Goal: Task Accomplishment & Management: Complete application form

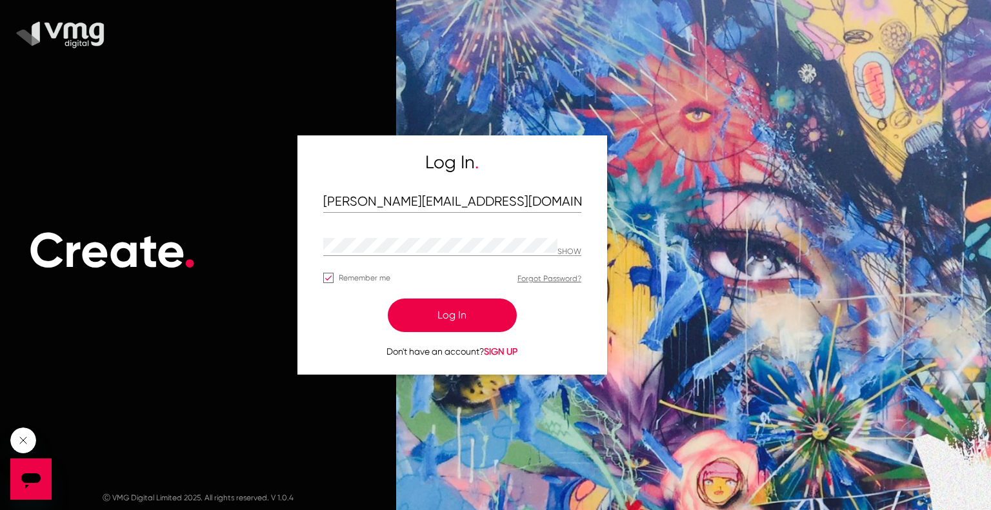
click at [472, 329] on button "Log In" at bounding box center [452, 316] width 129 height 34
click at [433, 311] on button "Log In" at bounding box center [452, 316] width 129 height 34
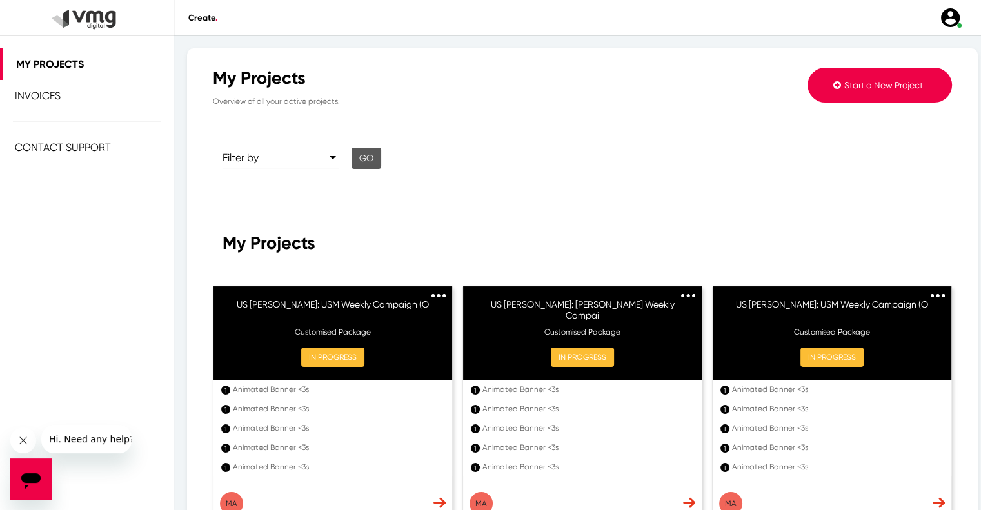
click at [835, 77] on button "Start a New Project" at bounding box center [880, 85] width 144 height 35
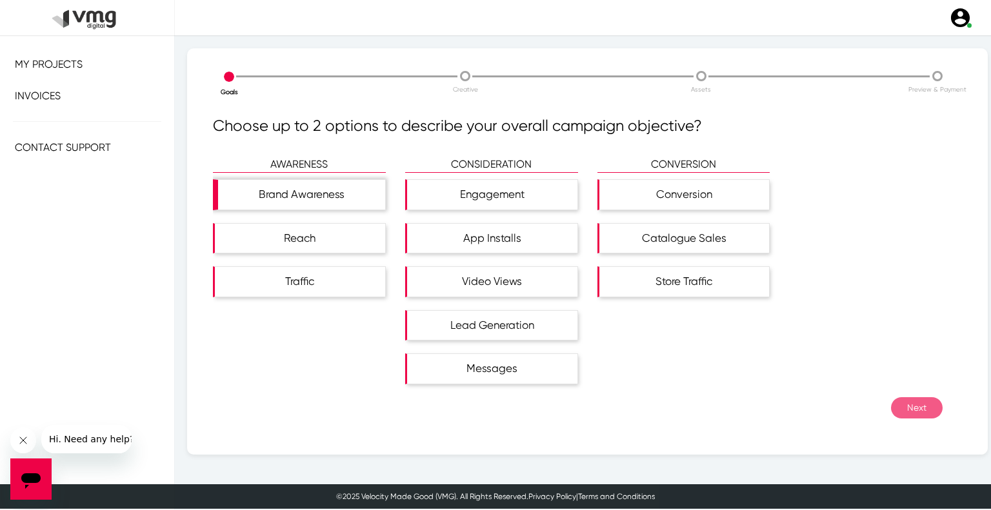
click at [259, 192] on div "Brand Awareness" at bounding box center [301, 195] width 167 height 30
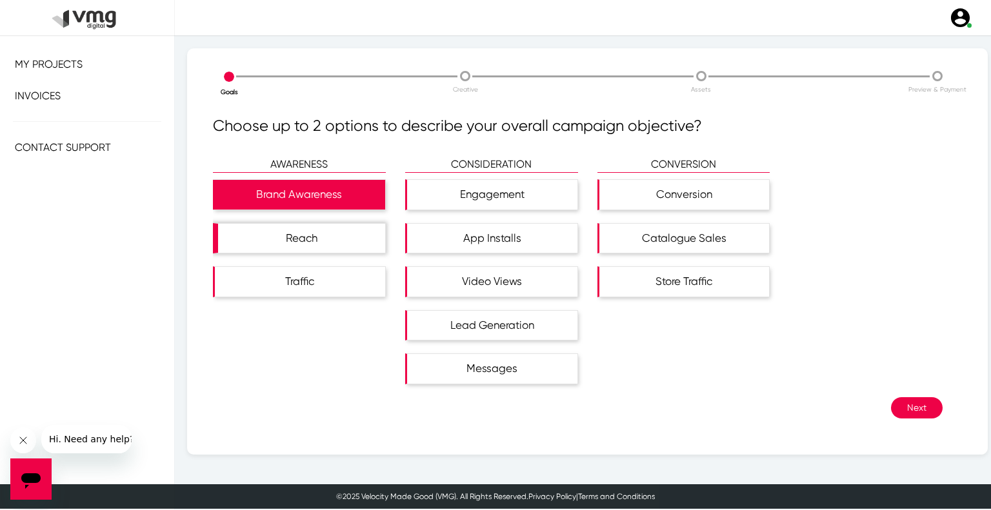
click at [281, 232] on div "Reach" at bounding box center [301, 239] width 167 height 30
click at [882, 400] on div "Next" at bounding box center [578, 407] width 730 height 21
click at [891, 404] on button "Next" at bounding box center [917, 407] width 52 height 21
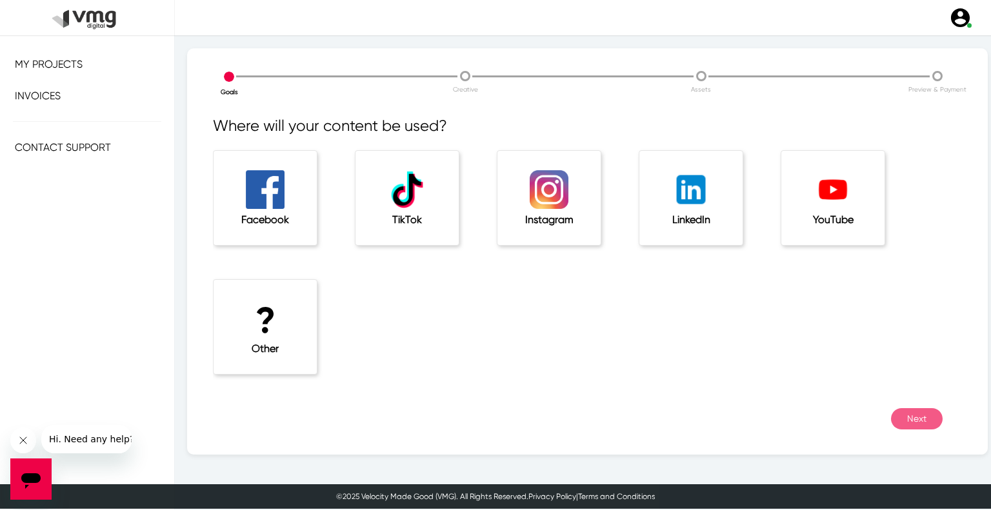
click at [304, 317] on div "? Other" at bounding box center [265, 327] width 103 height 94
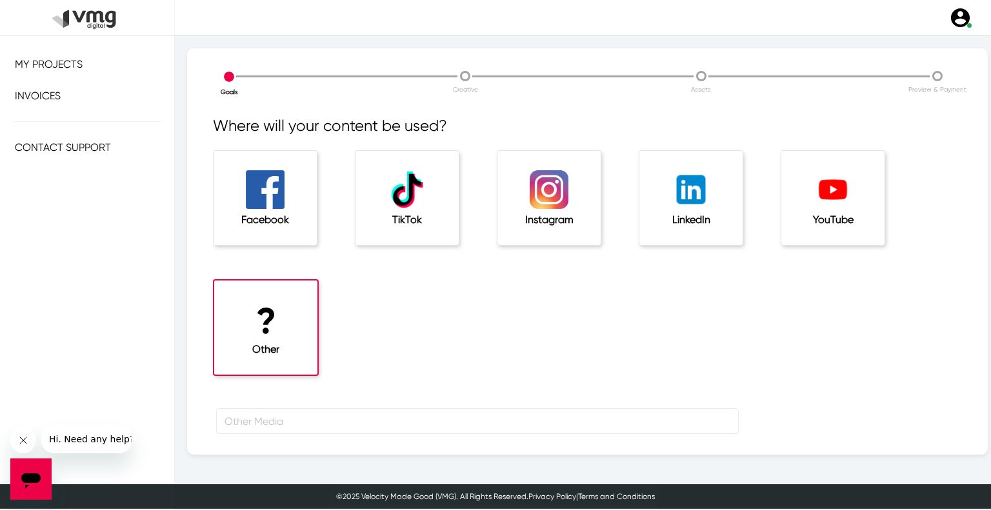
click at [309, 404] on div "? Other" at bounding box center [274, 343] width 142 height 129
click at [308, 415] on input "text" at bounding box center [477, 421] width 522 height 26
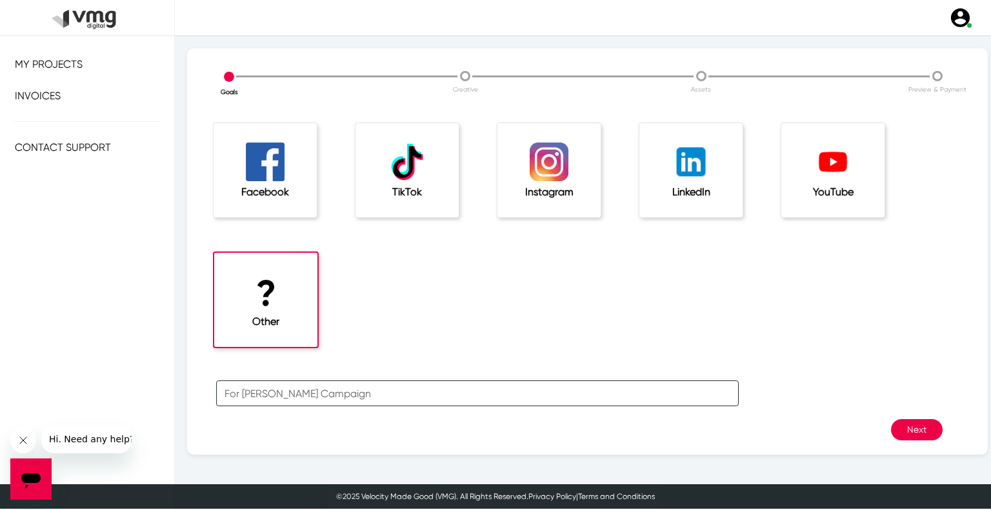
scroll to position [43, 0]
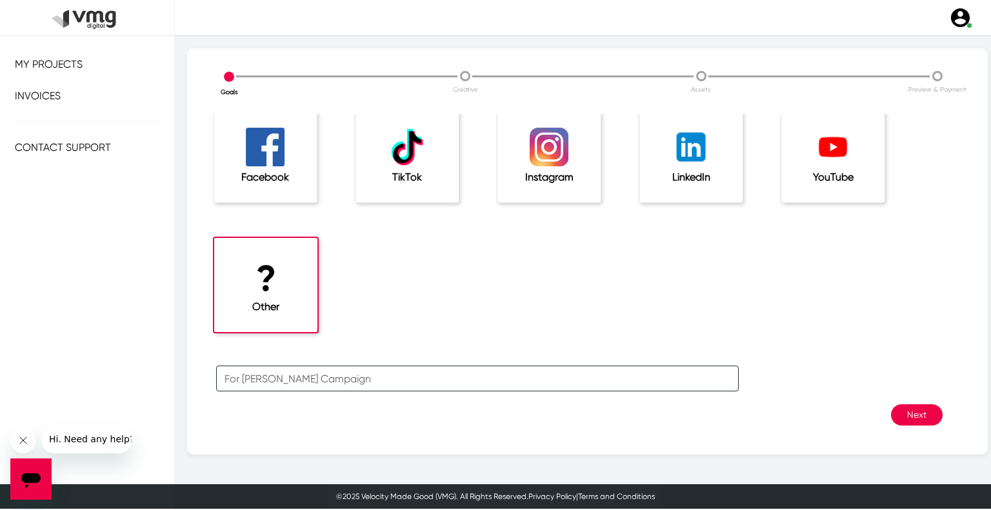
type input "For [PERSON_NAME] Campaign"
click at [926, 414] on button "Next" at bounding box center [917, 414] width 52 height 21
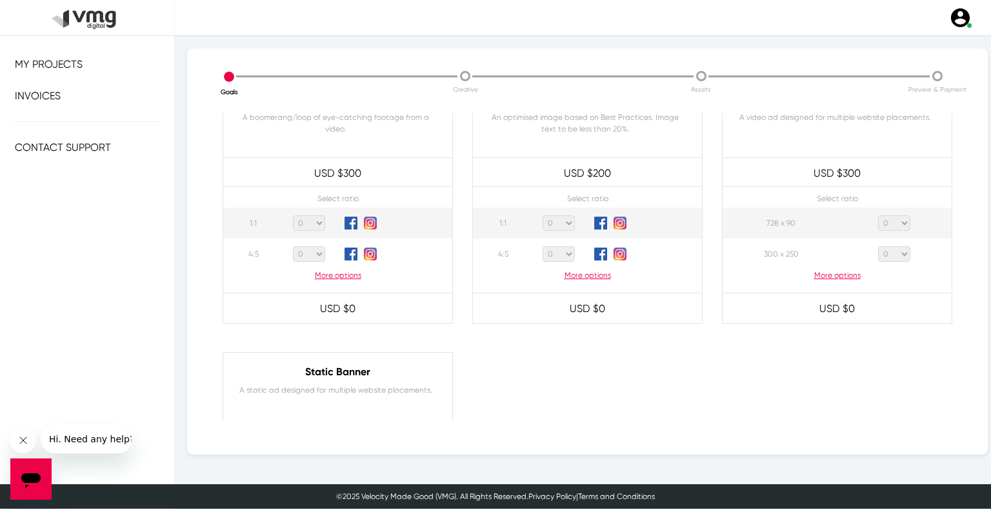
scroll to position [645, 0]
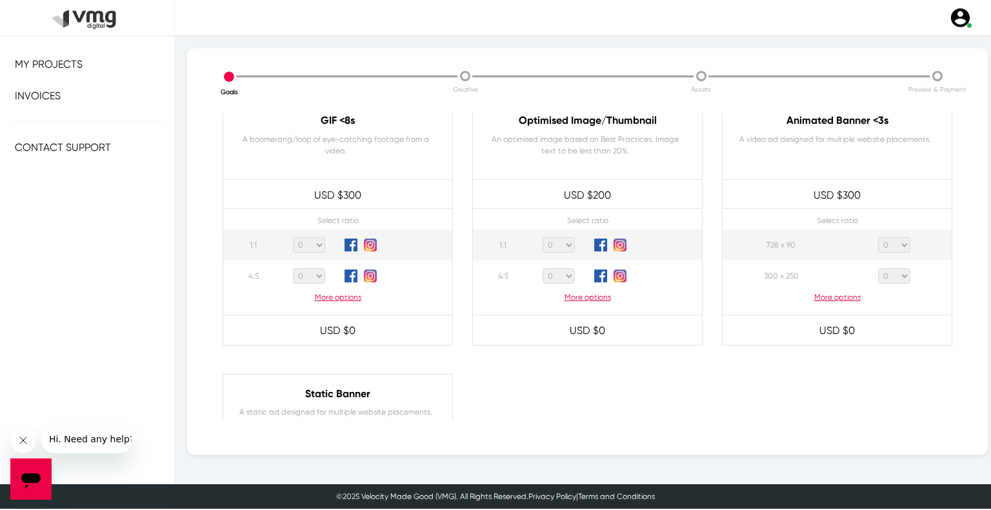
click at [836, 295] on p "More options" at bounding box center [836, 298] width 229 height 12
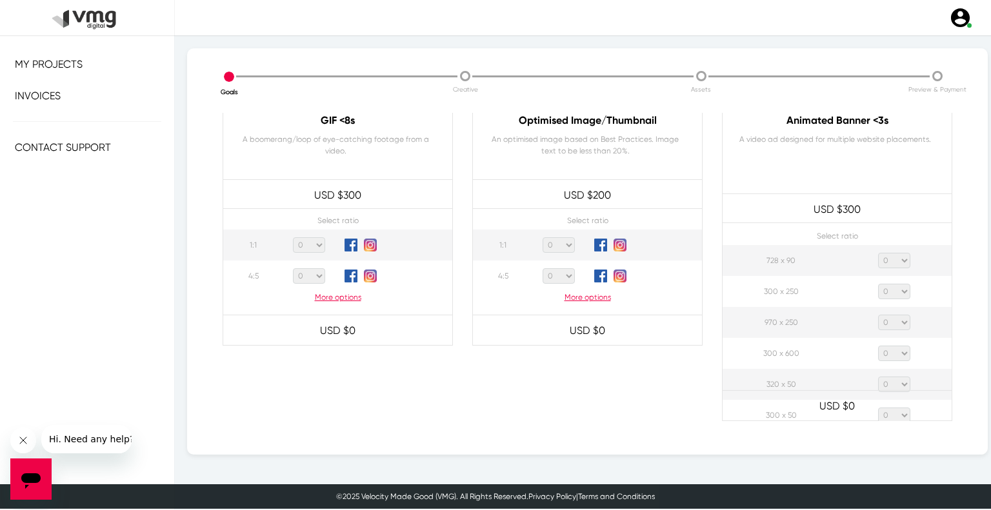
click at [893, 263] on select "0 1 2 3 4 5 6 7 8 9 10 11 12 13 14 15 16 17 18 19 20" at bounding box center [894, 260] width 32 height 15
select select "1"
click at [878, 253] on select "0 1 2 3 4 5 6 7 8 9 10 11 12 13 14 15 16 17 18 19 20" at bounding box center [894, 260] width 32 height 15
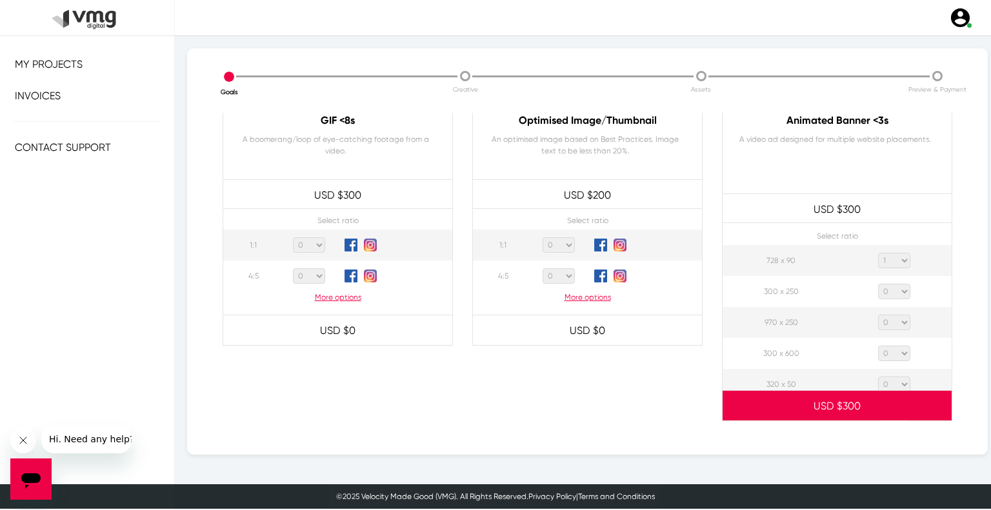
click at [881, 297] on select "0 1 2 3 4 5 6 7 8 9 10 11 12 13 14 15 16 17 18 19 20" at bounding box center [894, 291] width 32 height 15
select select "1"
click at [878, 284] on select "0 1 2 3 4 5 6 7 8 9 10 11 12 13 14 15 16 17 18 19 20" at bounding box center [894, 291] width 32 height 15
click at [884, 318] on select "0 1 2 3 4 5 6 7 8 9 10 11 12 13 14 15 16 17 18 19 20" at bounding box center [894, 322] width 32 height 15
select select "1"
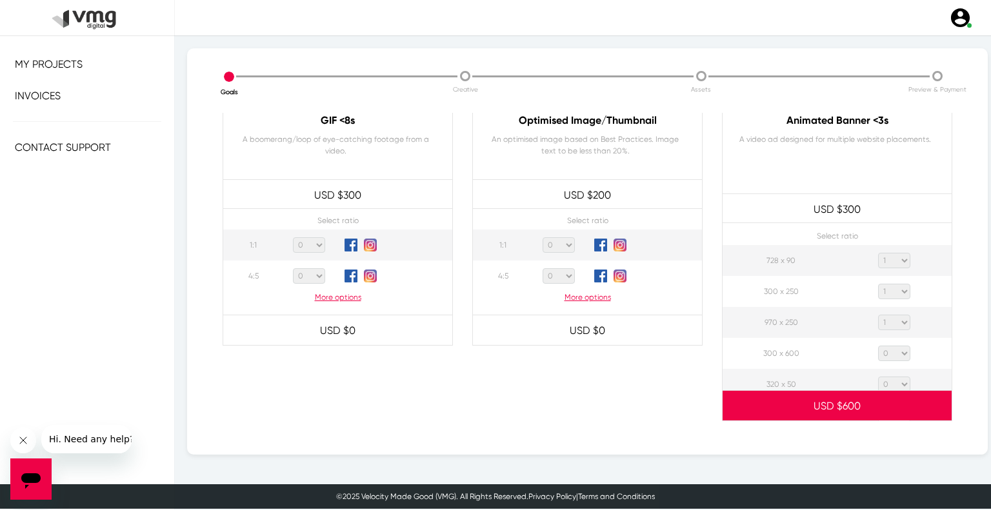
click at [878, 315] on select "0 1 2 3 4 5 6 7 8 9 10 11 12 13 14 15 16 17 18 19 20" at bounding box center [894, 322] width 32 height 15
click at [891, 356] on select "0 1 2 3 4 5 6 7 8 9 10 11 12 13 14 15 16 17 18 19 20" at bounding box center [894, 353] width 32 height 15
select select "1"
click at [878, 346] on select "0 1 2 3 4 5 6 7 8 9 10 11 12 13 14 15 16 17 18 19 20" at bounding box center [894, 353] width 32 height 15
click at [891, 379] on select "0 1 2 3 4 5 6 7 8 9 10 11 12 13 14 15 16 17 18 19 20" at bounding box center [894, 384] width 32 height 15
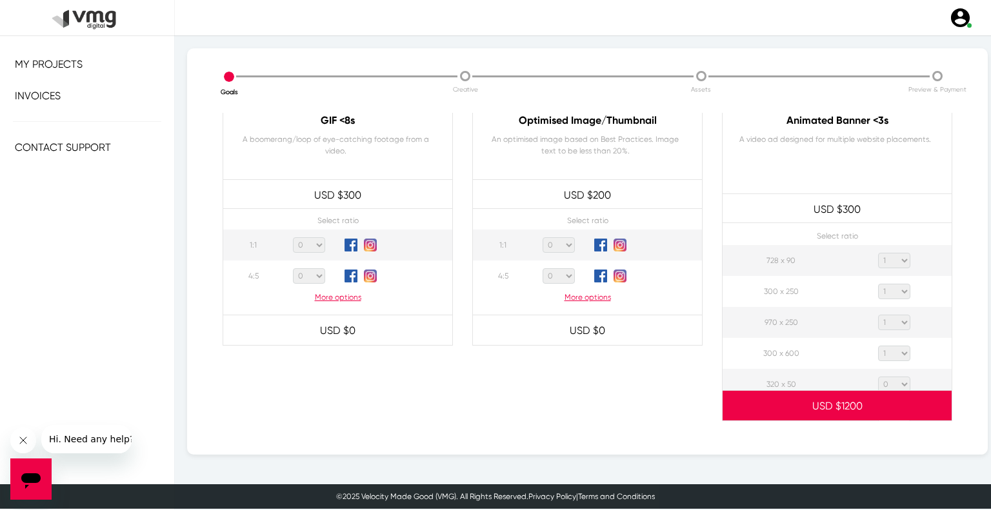
select select "1"
click at [878, 377] on select "0 1 2 3 4 5 6 7 8 9 10 11 12 13 14 15 16 17 18 19 20" at bounding box center [894, 384] width 32 height 15
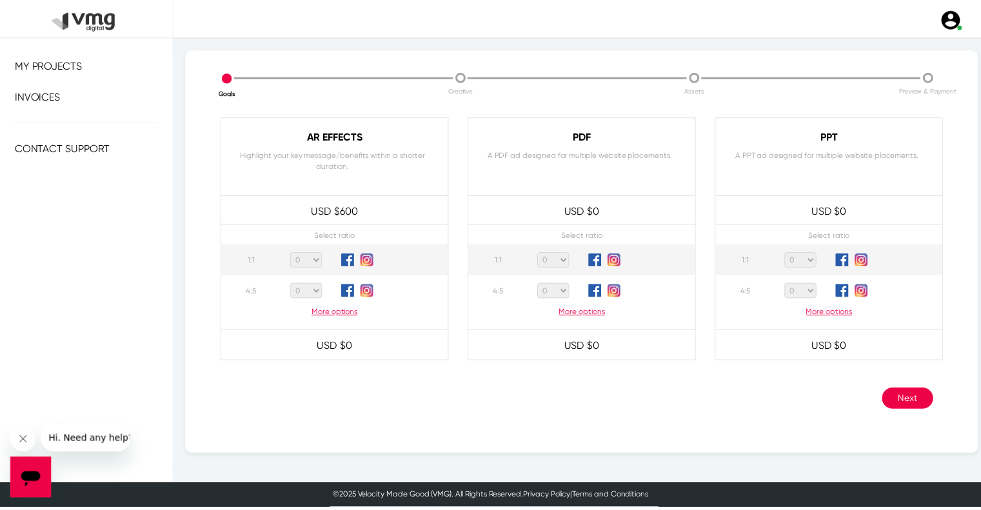
scroll to position [1244, 0]
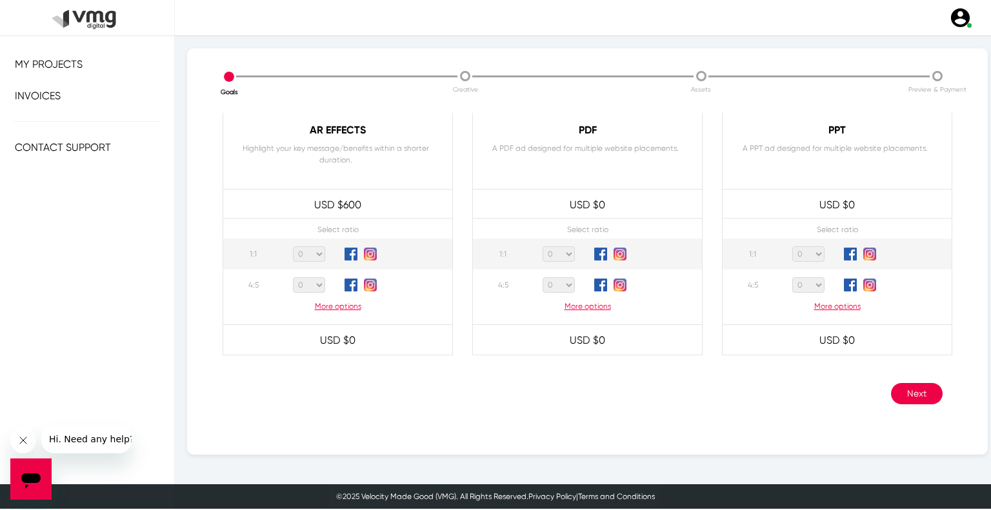
click at [906, 393] on button "Next" at bounding box center [917, 393] width 52 height 21
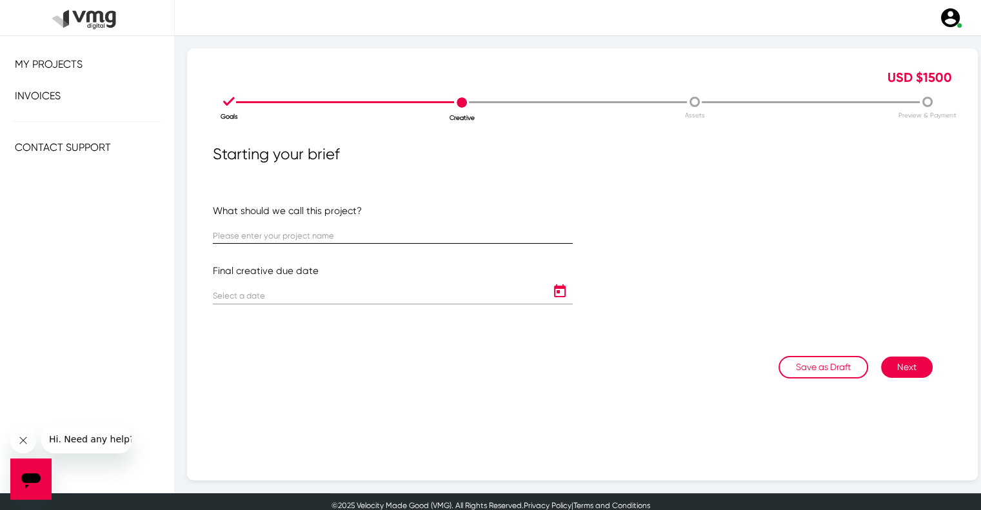
click at [395, 234] on input "text" at bounding box center [393, 237] width 360 height 10
paste input "US [PERSON_NAME]: [PERSON_NAME] Weekly Campaign ([DATE] - [DATE])"
type input "US [PERSON_NAME]: [PERSON_NAME] Weekly Campaign ([DATE] - [DATE])"
click at [557, 290] on icon "Open calendar" at bounding box center [560, 291] width 21 height 15
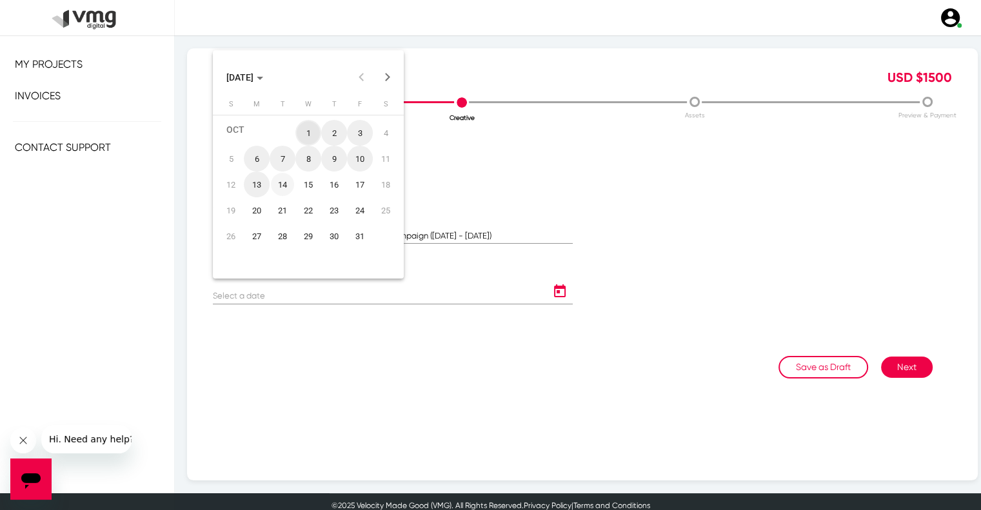
click at [286, 183] on div "14" at bounding box center [282, 184] width 23 height 23
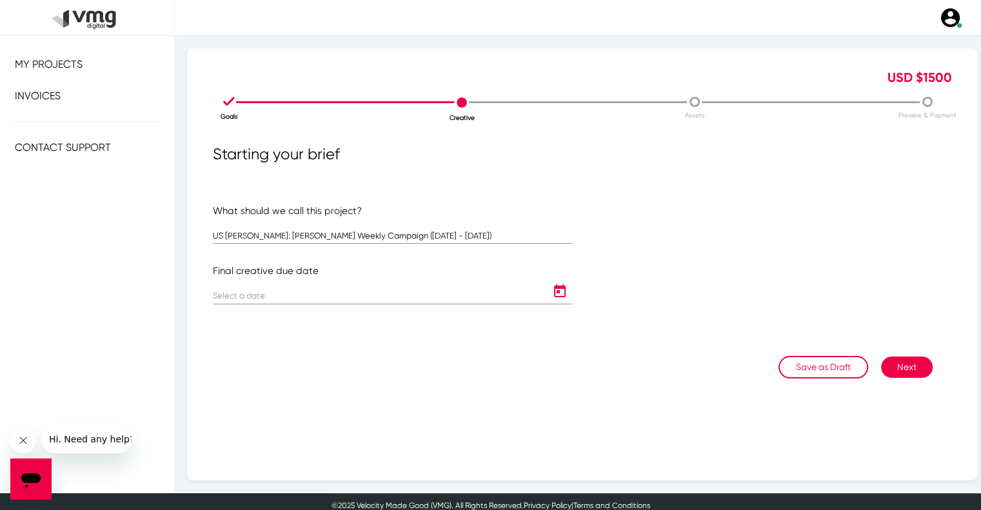
type input "[DATE]"
click at [916, 362] on button "Next" at bounding box center [907, 367] width 52 height 21
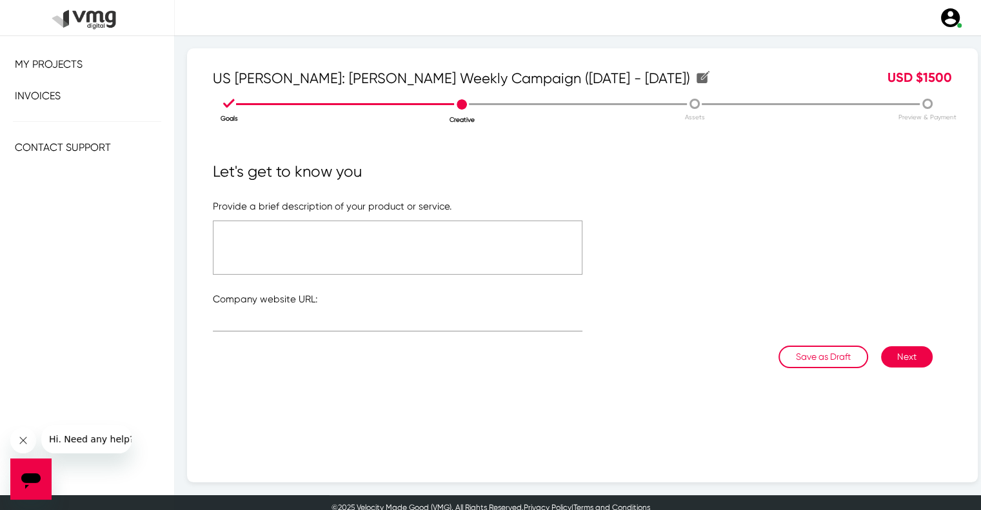
click at [440, 236] on textarea at bounding box center [398, 248] width 370 height 54
type textarea "Please refer to the attached link"
click at [431, 326] on input "text" at bounding box center [398, 324] width 370 height 10
type input "[URL][DOMAIN_NAME]"
click at [325, 232] on textarea "Please refer to the attached link" at bounding box center [398, 248] width 370 height 54
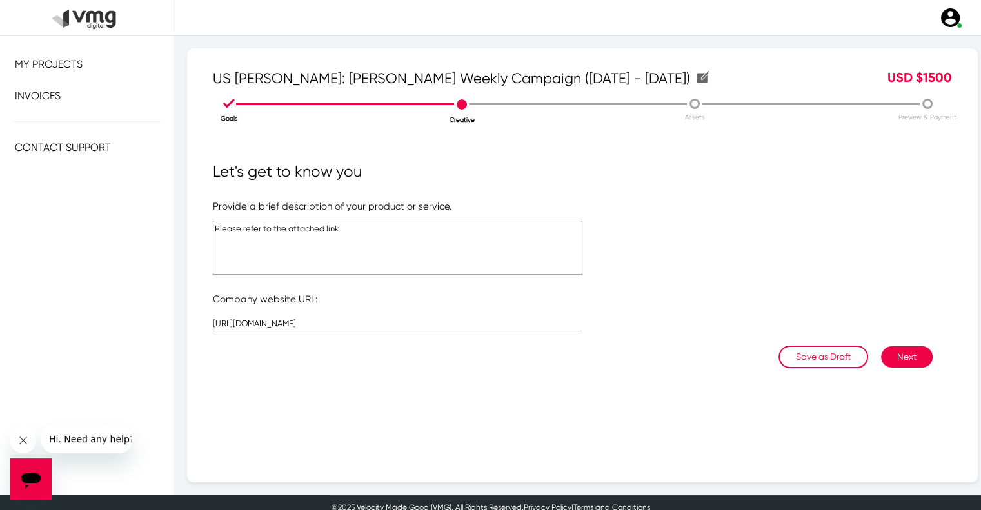
click at [325, 232] on textarea "Please refer to the attached link" at bounding box center [398, 248] width 370 height 54
click at [884, 351] on button "Next" at bounding box center [907, 356] width 52 height 21
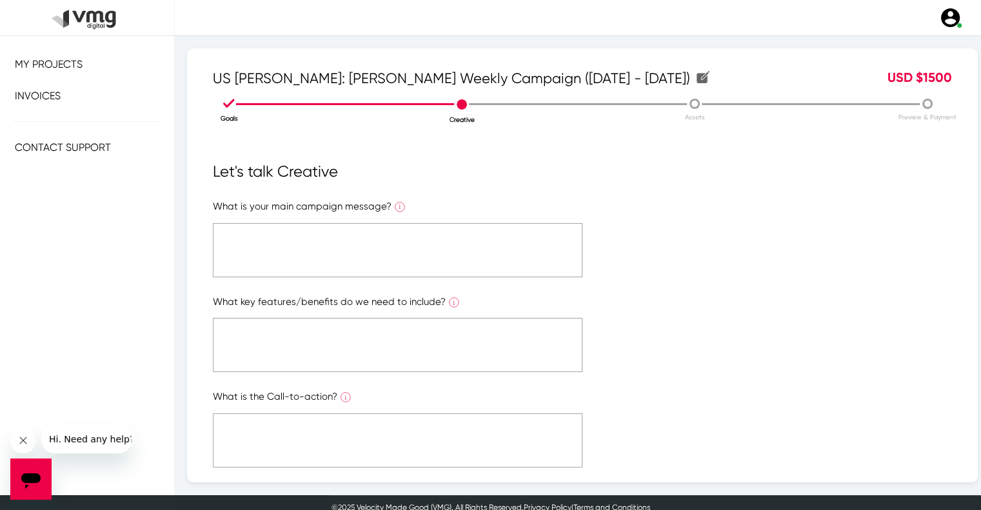
click at [305, 253] on textarea at bounding box center [398, 250] width 370 height 54
paste textarea "Please refer to the attached link"
type textarea "Please refer to the attached link"
click at [308, 331] on textarea at bounding box center [398, 345] width 370 height 54
paste textarea "Please refer to the attached link"
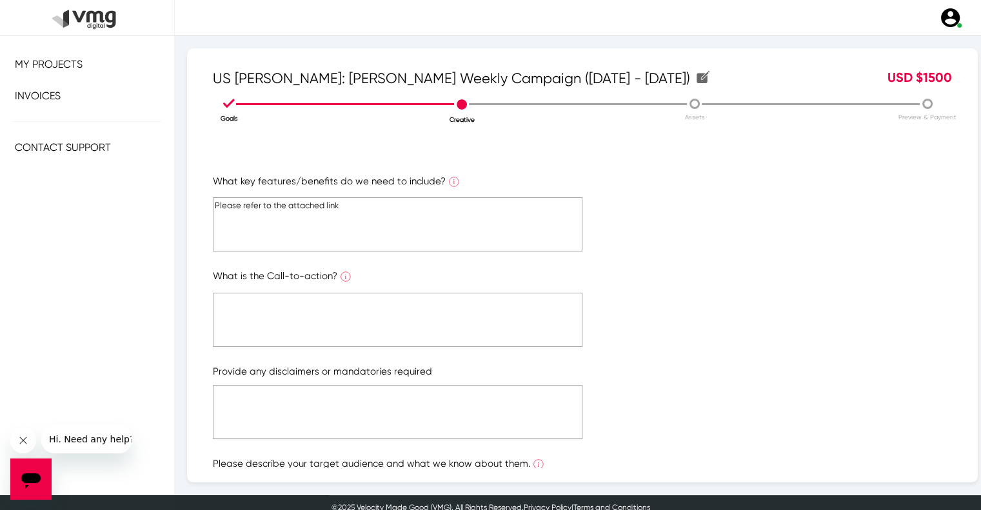
scroll to position [129, 0]
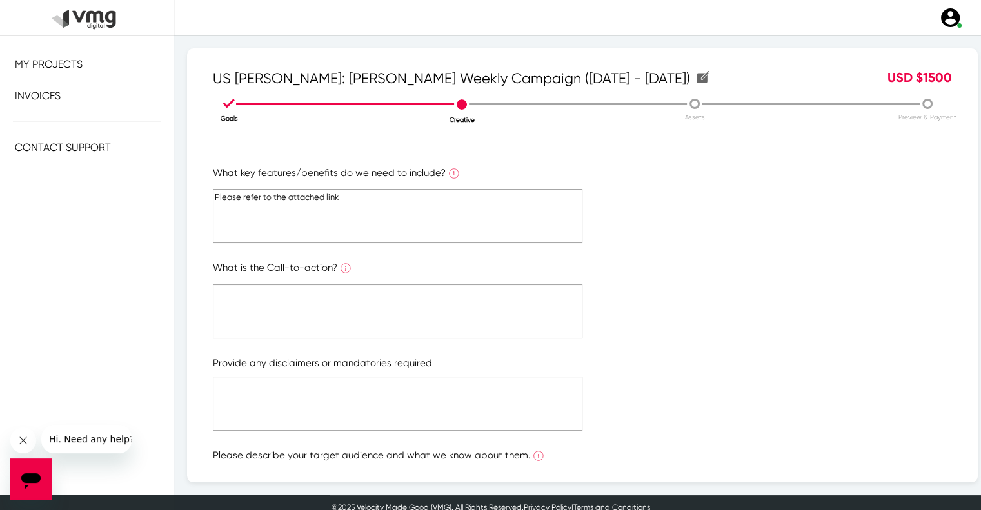
type textarea "Please refer to the attached link"
click at [337, 286] on textarea at bounding box center [398, 311] width 370 height 54
paste textarea "Please refer to the attached link"
type textarea "Please refer to the attached link"
click at [338, 384] on textarea at bounding box center [398, 404] width 370 height 54
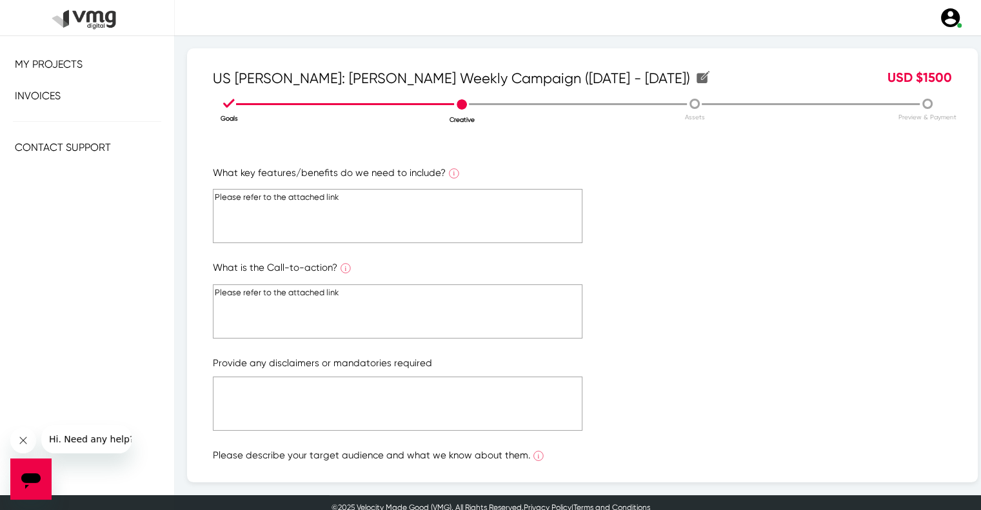
paste textarea "Please refer to the attached link"
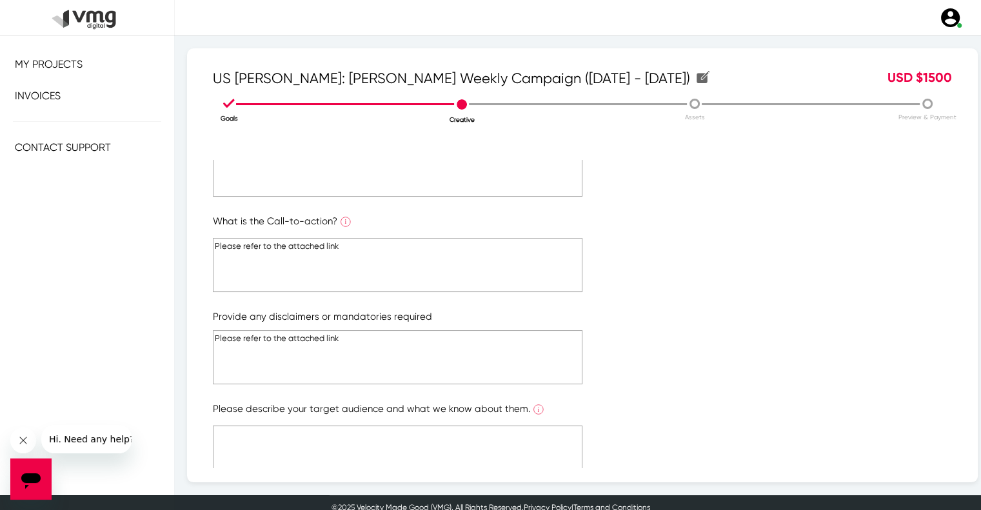
scroll to position [231, 0]
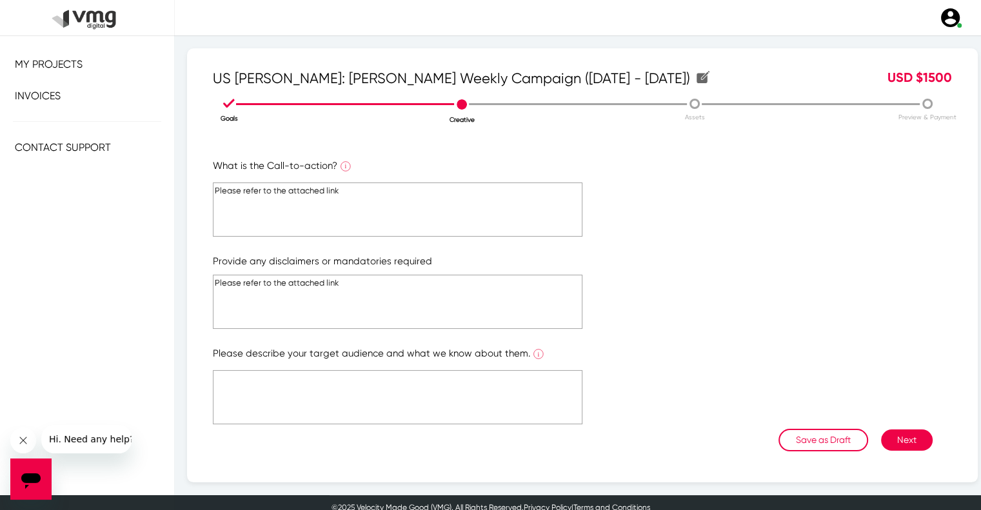
type textarea "Please refer to the attached link"
click at [335, 389] on textarea at bounding box center [398, 397] width 370 height 54
paste textarea "Please refer to the attached link"
type textarea "Please refer to the attached link"
click at [890, 435] on button "Next" at bounding box center [907, 440] width 52 height 21
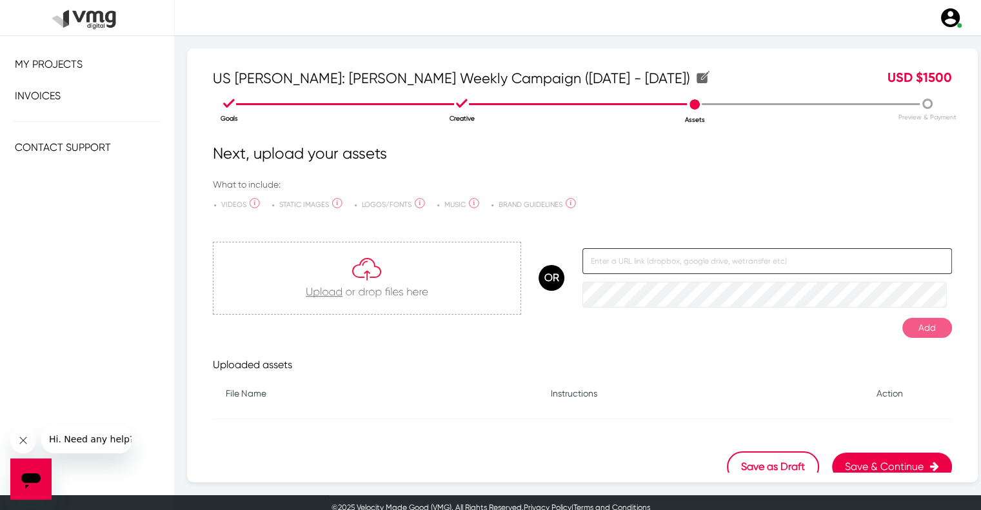
click at [626, 264] on input "text" at bounding box center [767, 261] width 370 height 26
paste input "[URL][DOMAIN_NAME]"
type input "[URL][DOMAIN_NAME]"
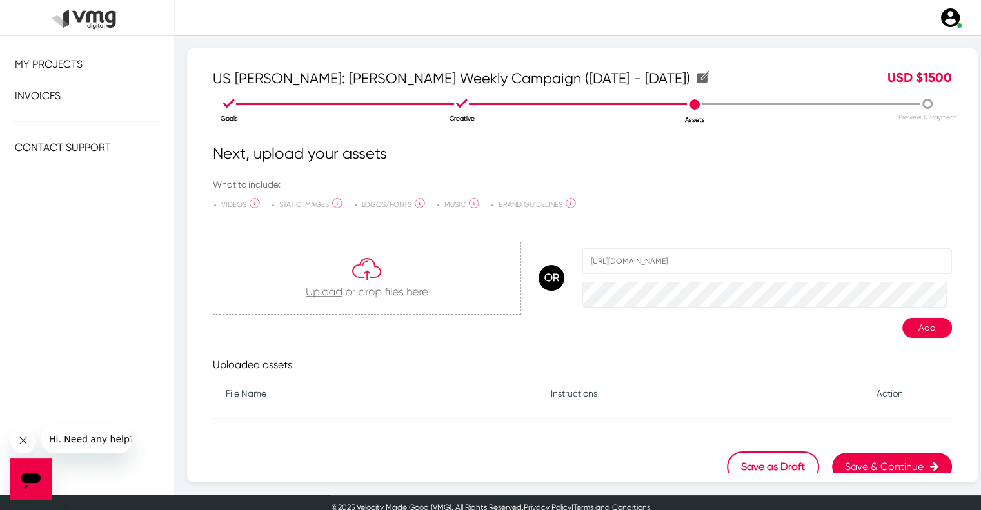
click at [912, 323] on button "Add" at bounding box center [927, 328] width 50 height 20
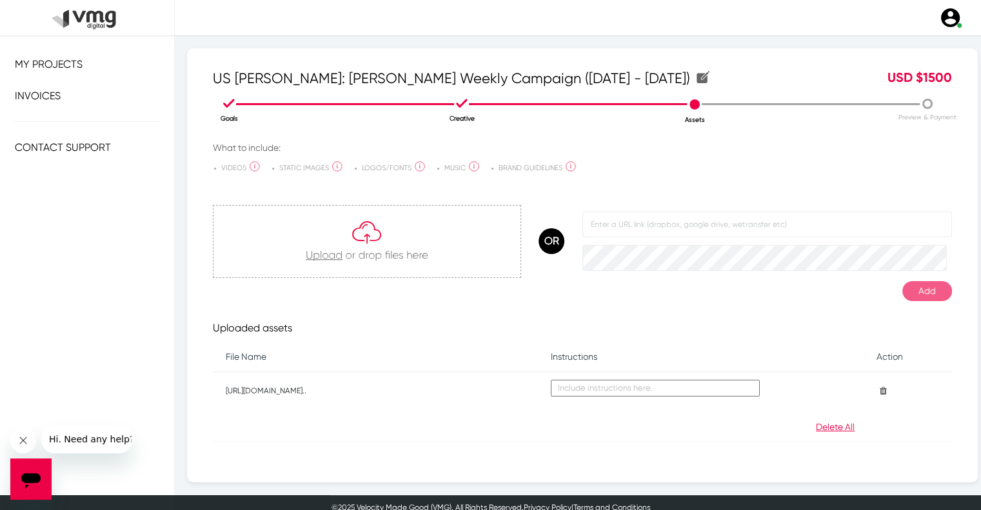
scroll to position [68, 0]
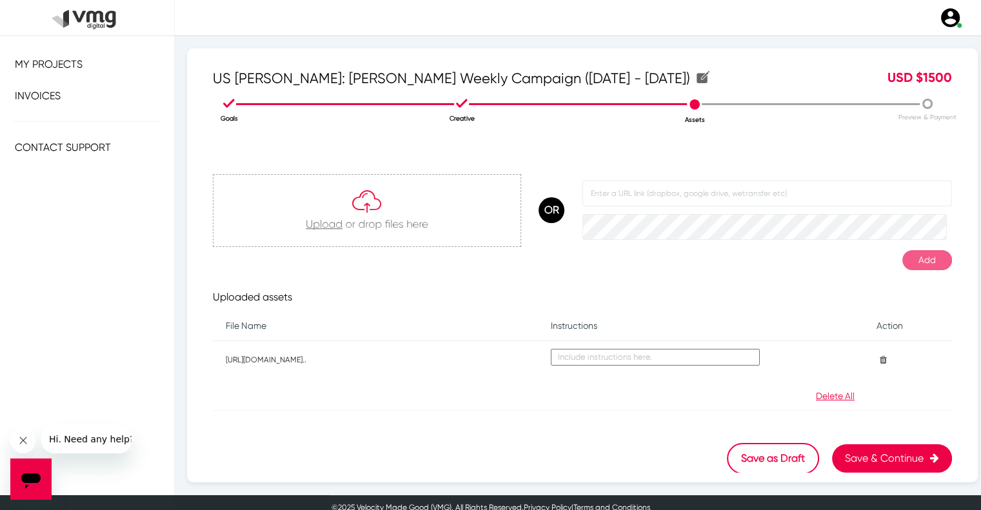
click at [887, 457] on button "Save & Continue" at bounding box center [892, 458] width 120 height 28
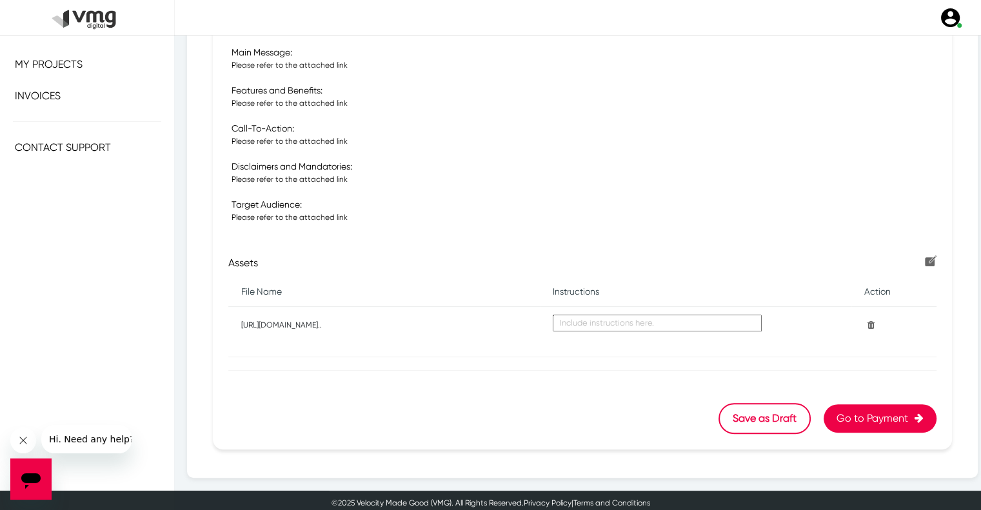
scroll to position [401, 0]
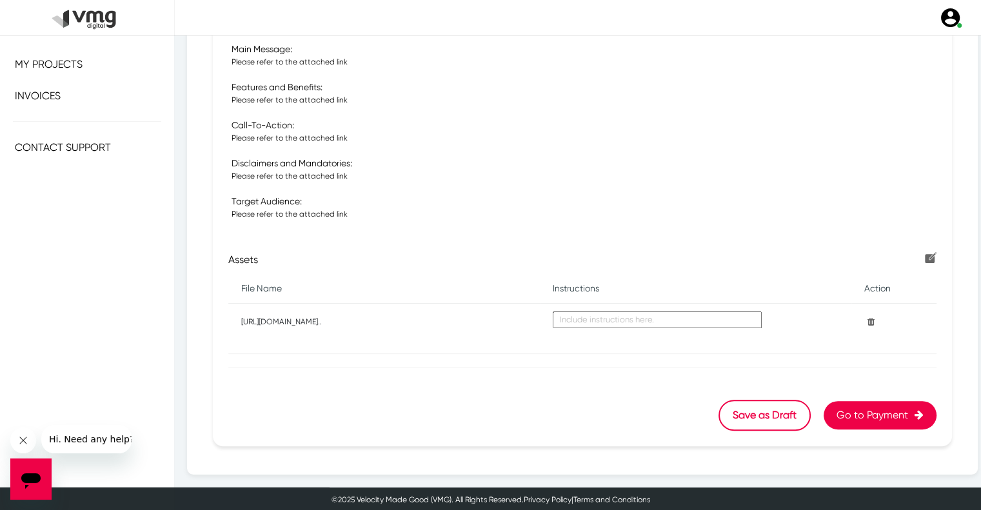
click at [862, 417] on button "Go to Payment" at bounding box center [880, 415] width 113 height 28
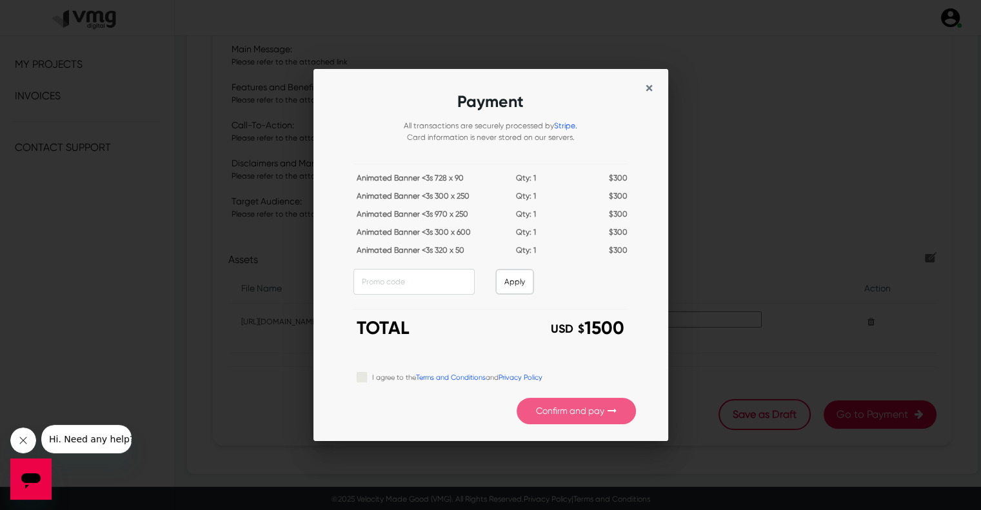
scroll to position [0, 0]
click at [366, 377] on div "I agree to the Terms and Conditions and Privacy Policy" at bounding box center [496, 377] width 279 height 15
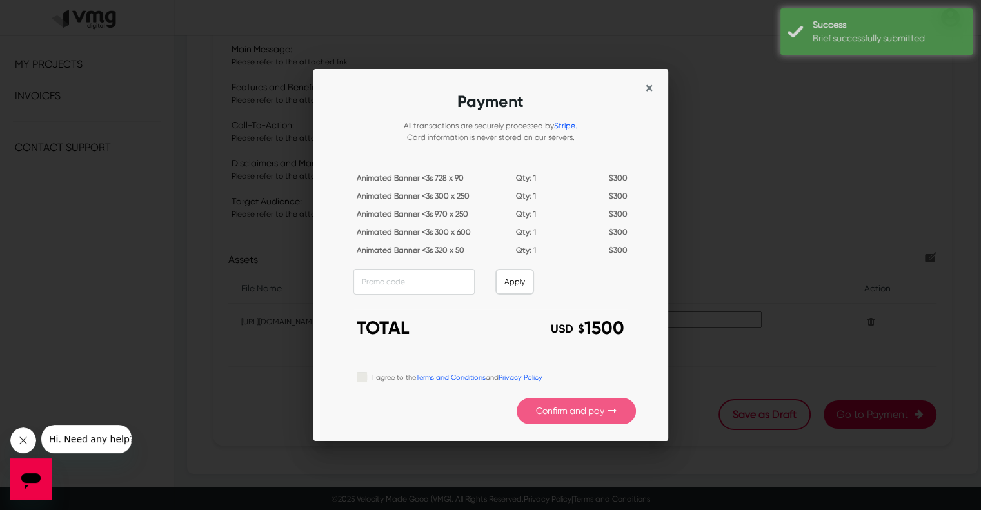
click at [372, 381] on label "I agree to the Terms and Conditions and Privacy Policy" at bounding box center [457, 377] width 170 height 14
click at [361, 381] on input "I agree to the Terms and Conditions and Privacy Policy" at bounding box center [362, 376] width 10 height 13
checkbox input "true"
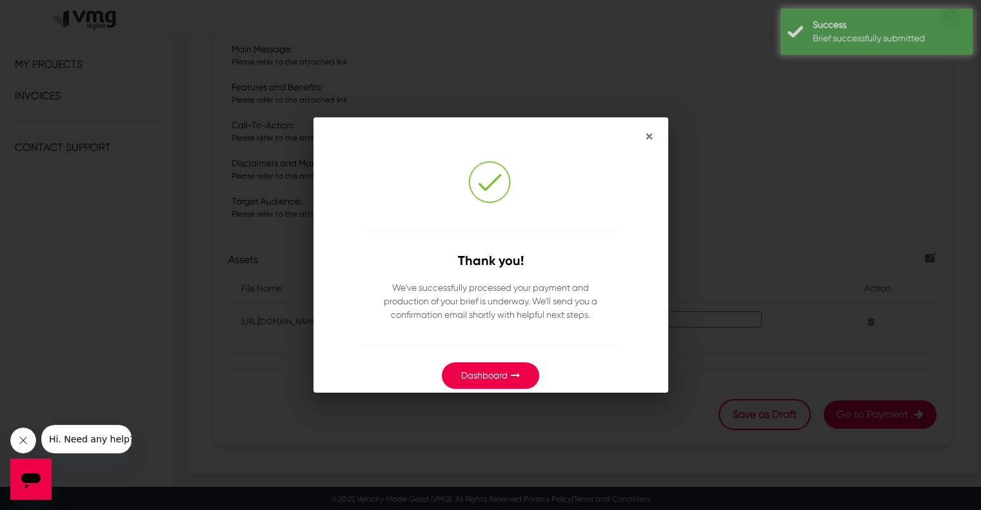
drag, startPoint x: 490, startPoint y: 374, endPoint x: 487, endPoint y: 360, distance: 14.4
click at [489, 374] on link "Dashboard" at bounding box center [484, 375] width 46 height 10
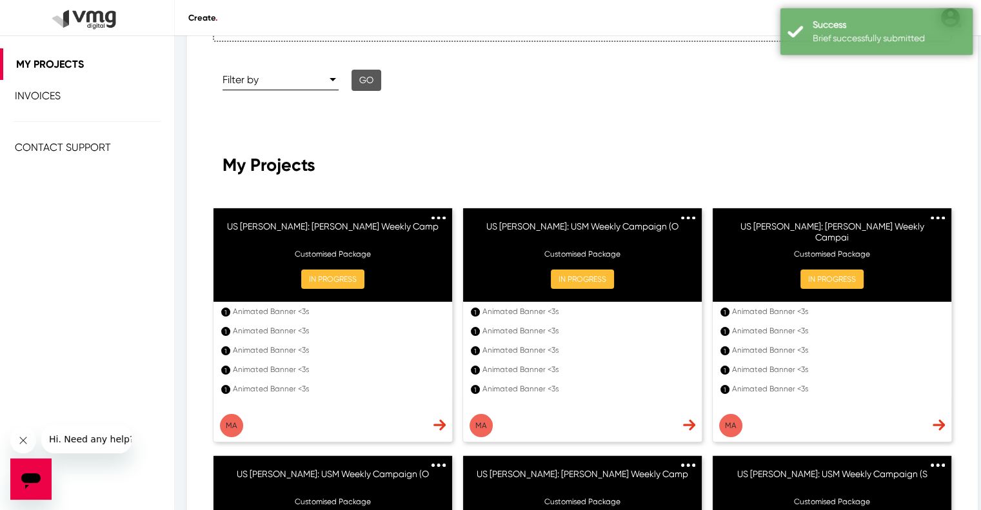
scroll to position [65, 0]
